Goal: Transaction & Acquisition: Purchase product/service

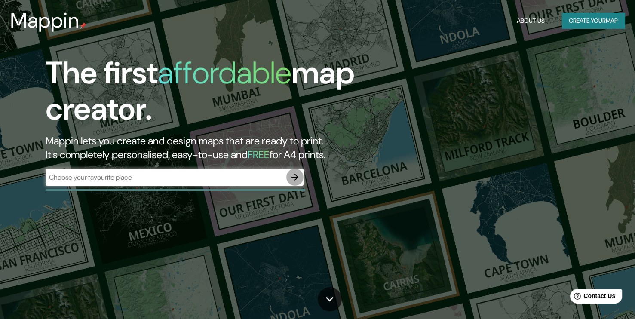
click at [297, 178] on icon "button" at bounding box center [295, 177] width 7 height 7
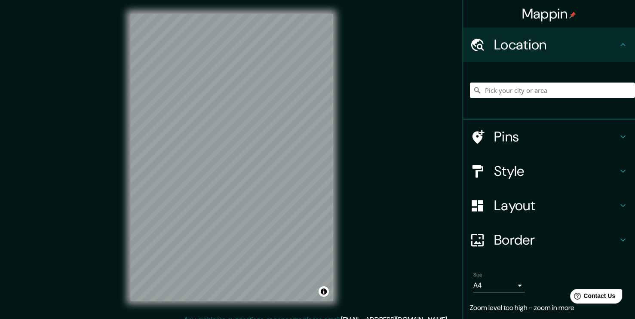
click at [352, 130] on div "Mappin Location Pins Style Layout Border Choose a border. Hint : you can make l…" at bounding box center [317, 164] width 635 height 329
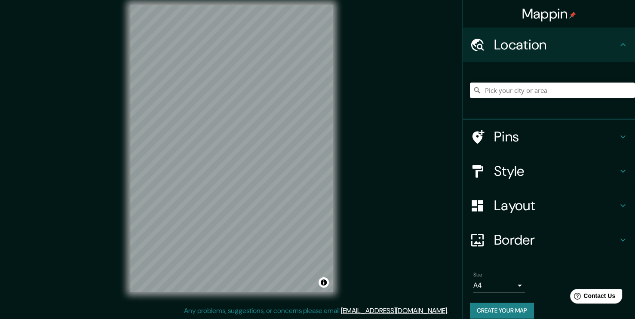
click at [540, 138] on h4 "Pins" at bounding box center [556, 136] width 124 height 17
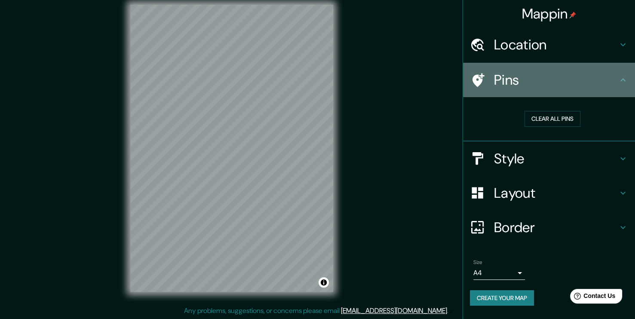
click at [559, 92] on div "Pins" at bounding box center [549, 80] width 172 height 34
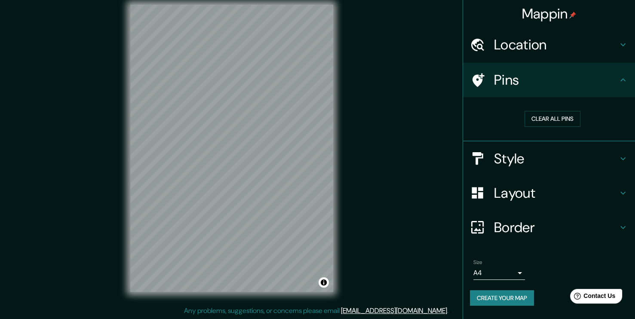
click at [556, 160] on h4 "Style" at bounding box center [556, 158] width 124 height 17
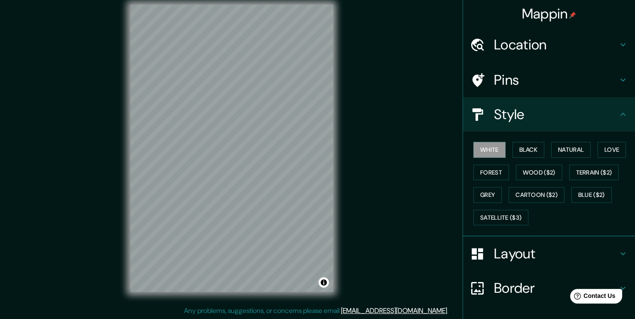
click at [559, 121] on h4 "Style" at bounding box center [556, 114] width 124 height 17
click at [530, 254] on h4 "Layout" at bounding box center [556, 253] width 124 height 17
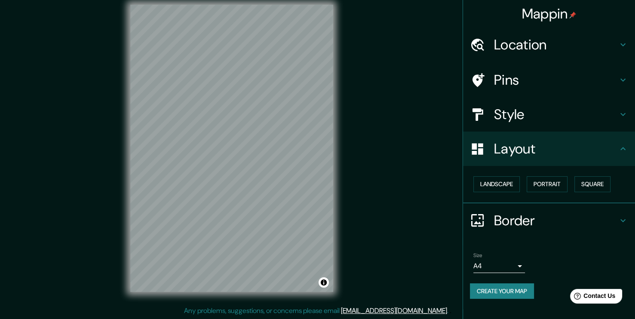
click at [577, 148] on h4 "Layout" at bounding box center [556, 148] width 124 height 17
click at [502, 186] on button "Landscape" at bounding box center [497, 184] width 46 height 16
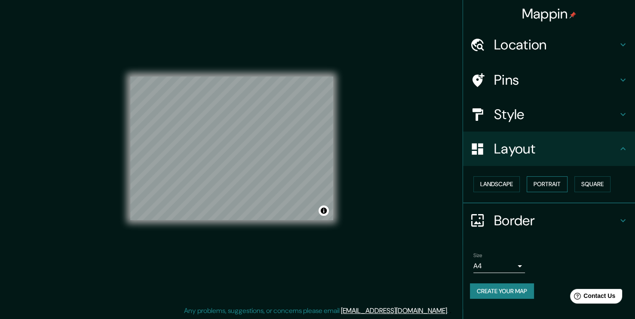
click at [555, 182] on button "Portrait" at bounding box center [547, 184] width 41 height 16
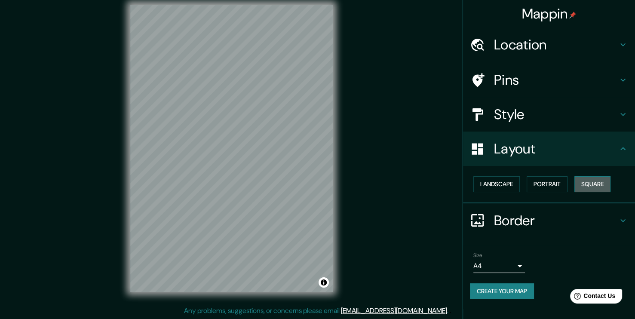
click at [580, 182] on button "Square" at bounding box center [593, 184] width 36 height 16
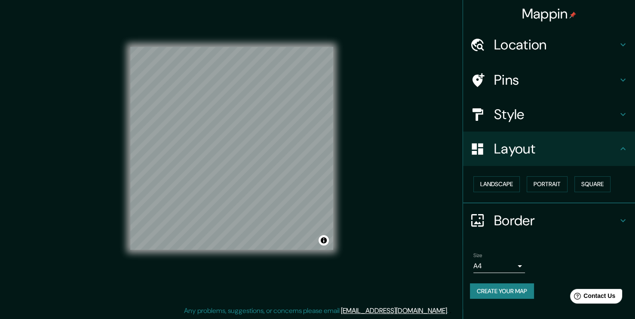
click at [422, 172] on div "Mappin Location Pins Style Layout Landscape Portrait Square Border Choose a bor…" at bounding box center [317, 155] width 635 height 329
click at [511, 74] on h4 "Pins" at bounding box center [556, 79] width 124 height 17
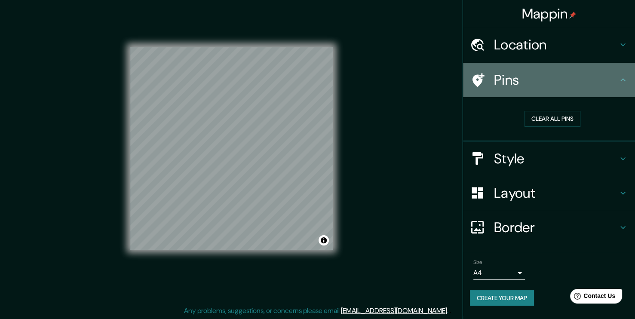
click at [551, 73] on h4 "Pins" at bounding box center [556, 79] width 124 height 17
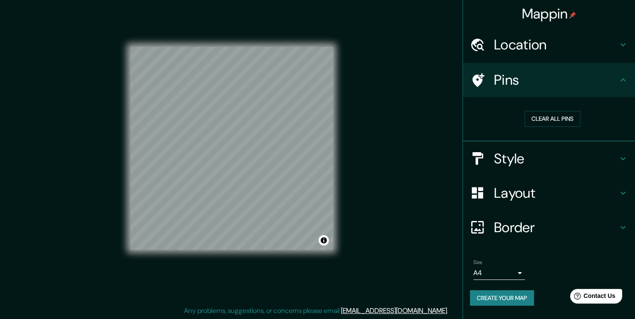
click at [533, 155] on h4 "Style" at bounding box center [556, 158] width 124 height 17
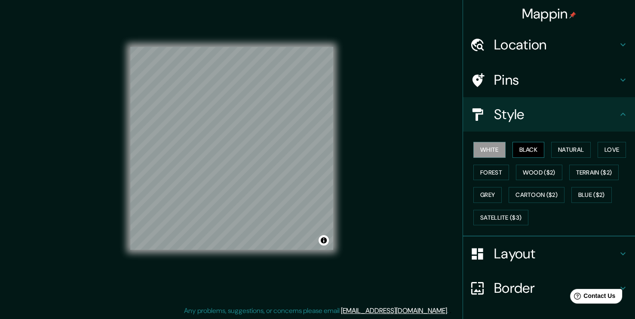
click at [529, 145] on button "Black" at bounding box center [529, 150] width 32 height 16
click at [564, 147] on button "Natural" at bounding box center [572, 150] width 40 height 16
click at [492, 151] on button "White" at bounding box center [490, 150] width 32 height 16
click at [521, 147] on button "Black" at bounding box center [529, 150] width 32 height 16
click at [560, 146] on button "Natural" at bounding box center [572, 150] width 40 height 16
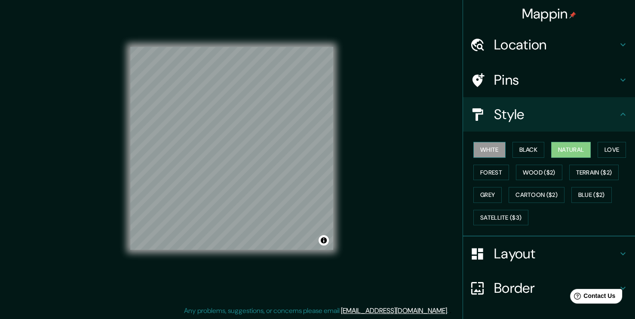
click at [483, 152] on button "White" at bounding box center [490, 150] width 32 height 16
click at [493, 171] on button "Forest" at bounding box center [492, 173] width 36 height 16
click at [493, 151] on button "White" at bounding box center [490, 150] width 32 height 16
click at [555, 150] on button "Natural" at bounding box center [572, 150] width 40 height 16
click at [474, 149] on button "White" at bounding box center [490, 150] width 32 height 16
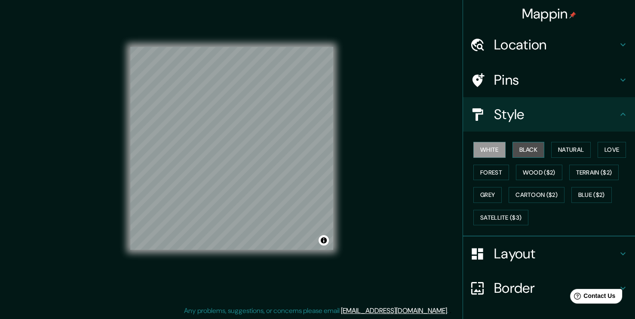
click at [518, 147] on button "Black" at bounding box center [529, 150] width 32 height 16
click at [558, 145] on button "Natural" at bounding box center [572, 150] width 40 height 16
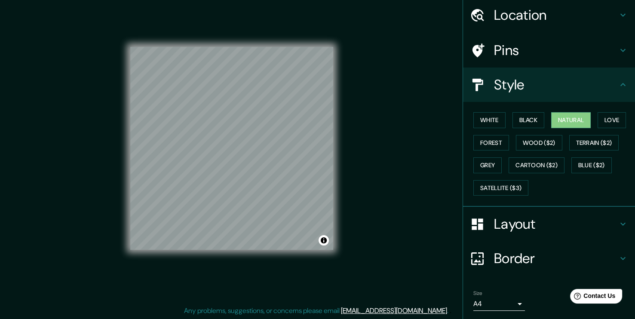
scroll to position [56, 0]
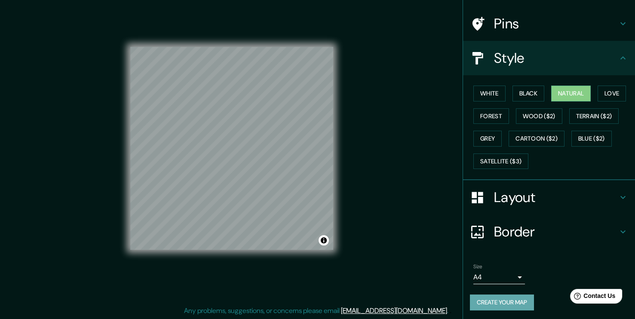
click at [514, 305] on button "Create your map" at bounding box center [502, 303] width 64 height 16
